Goal: Transaction & Acquisition: Purchase product/service

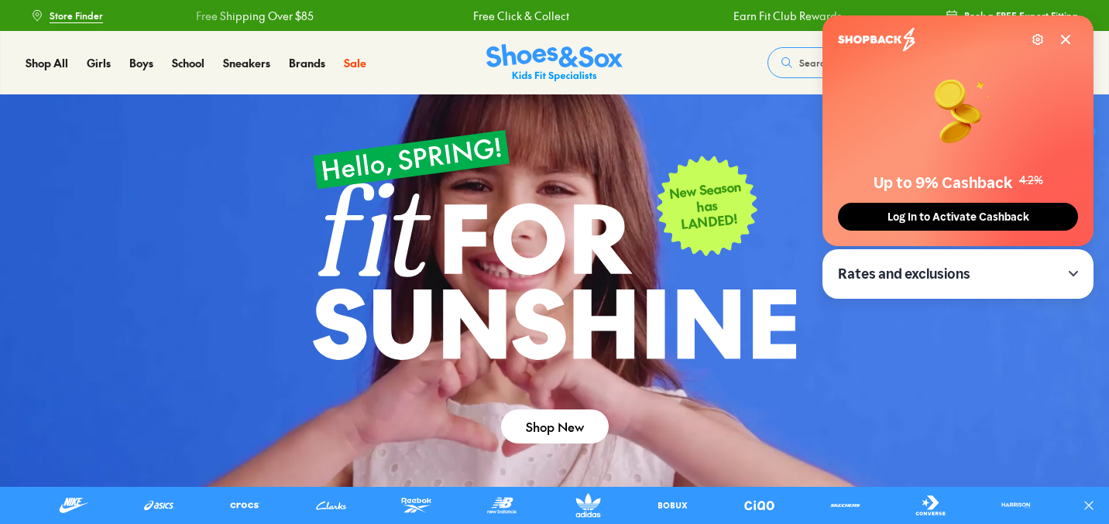
click at [1068, 43] on icon at bounding box center [1065, 40] width 8 height 8
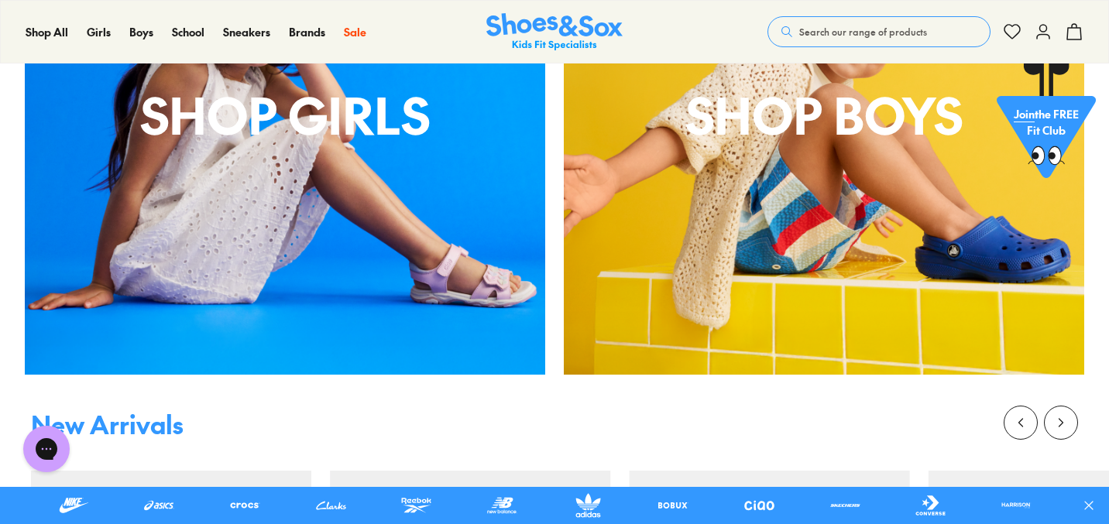
click at [365, 214] on div "Shop Girls" at bounding box center [285, 114] width 520 height 520
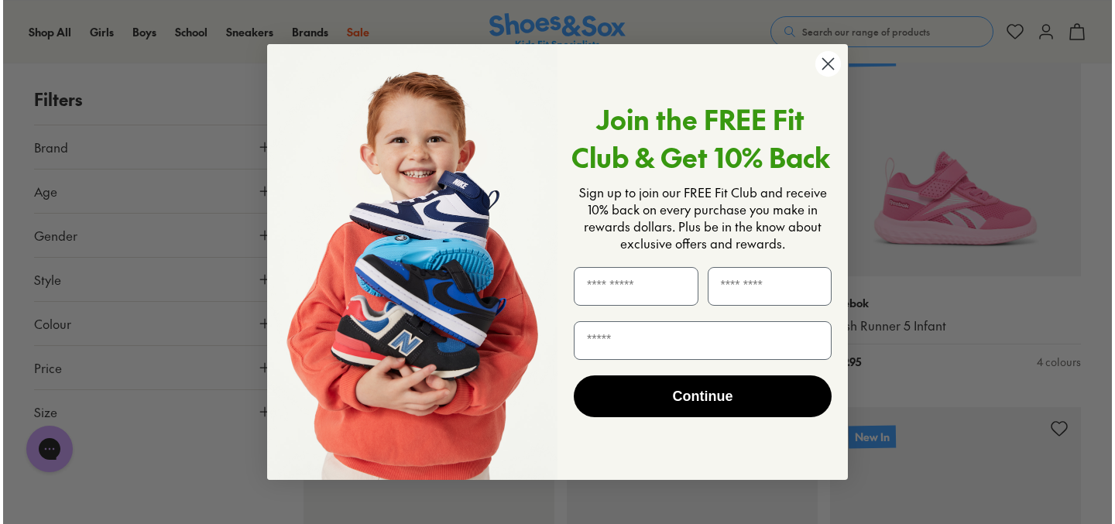
scroll to position [1068, 0]
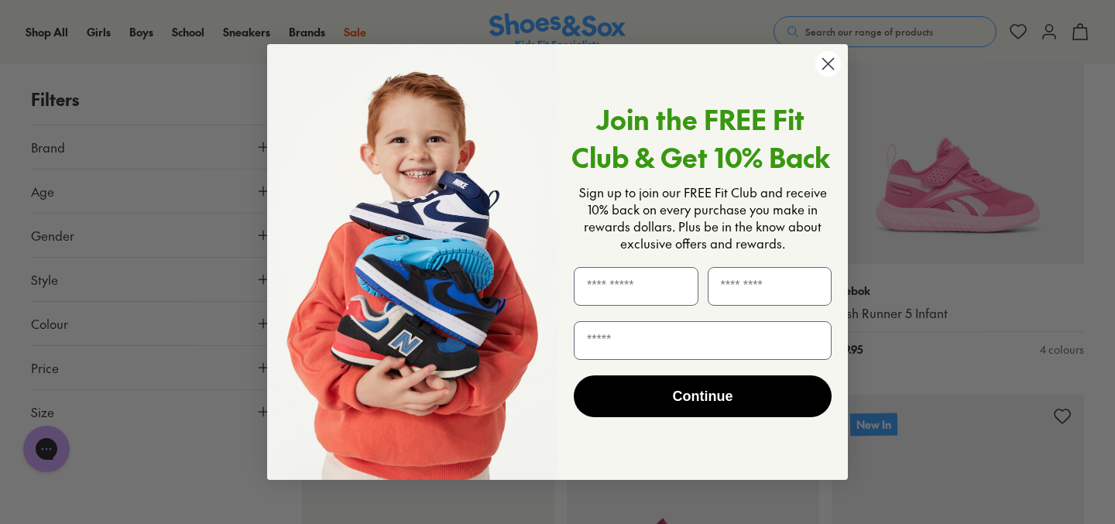
click at [827, 69] on circle "Close dialog" at bounding box center [828, 64] width 26 height 26
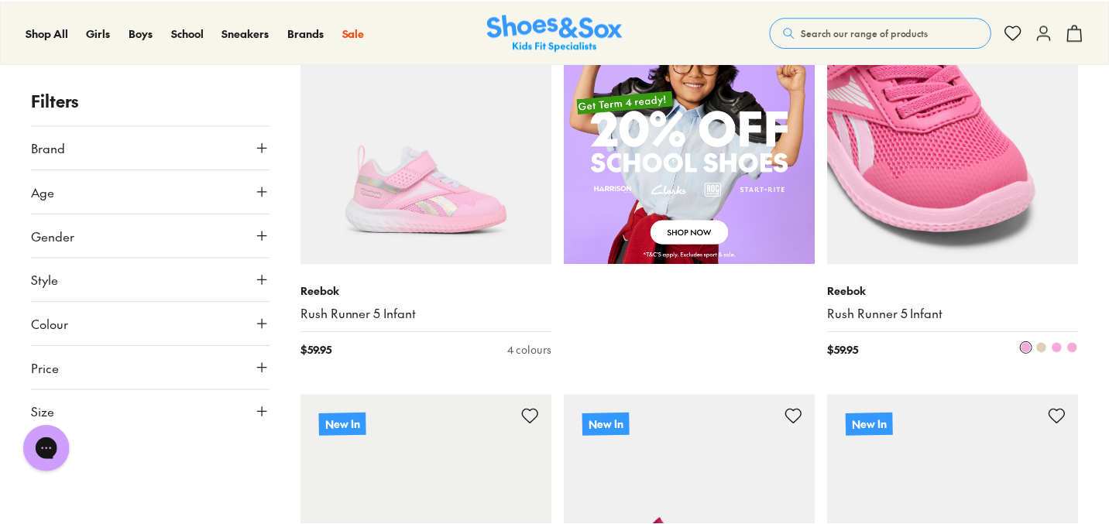
scroll to position [1064, 0]
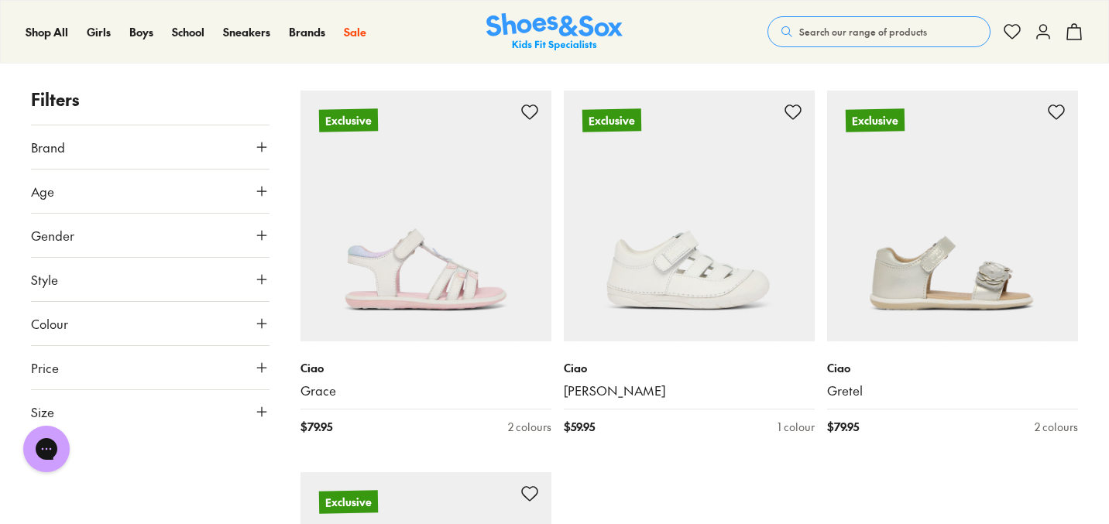
scroll to position [7896, 0]
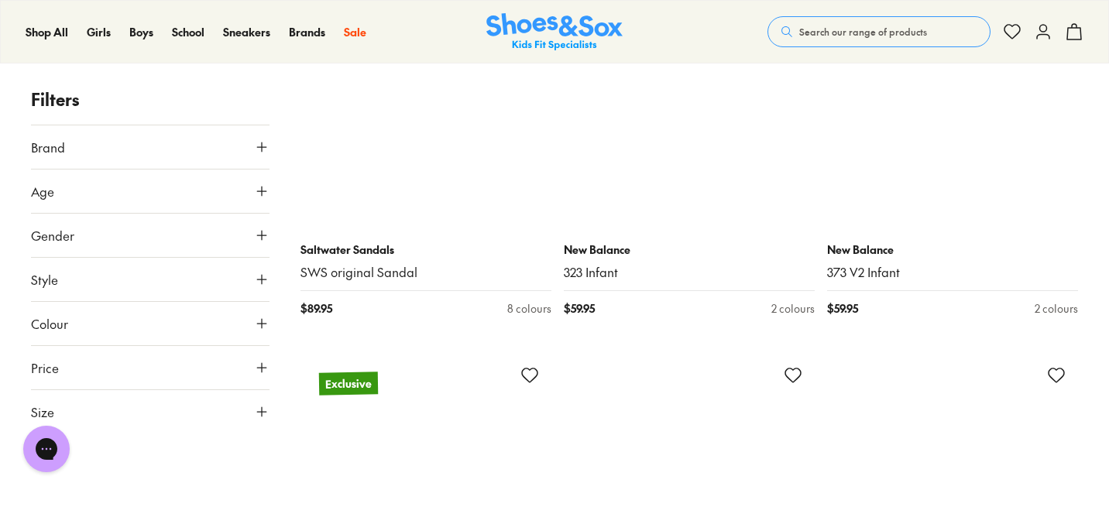
scroll to position [11044, 0]
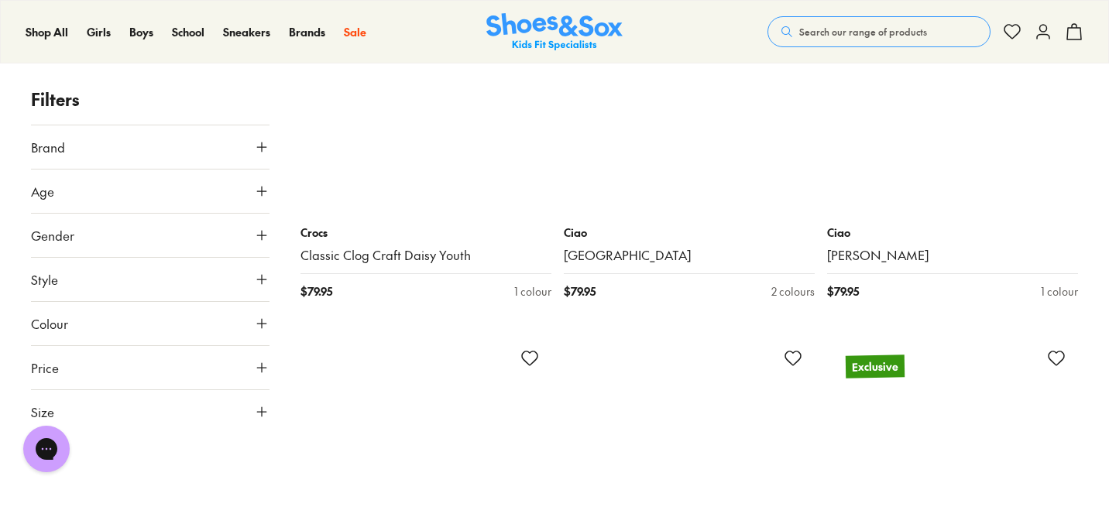
scroll to position [12587, 0]
